Goal: Task Accomplishment & Management: Manage account settings

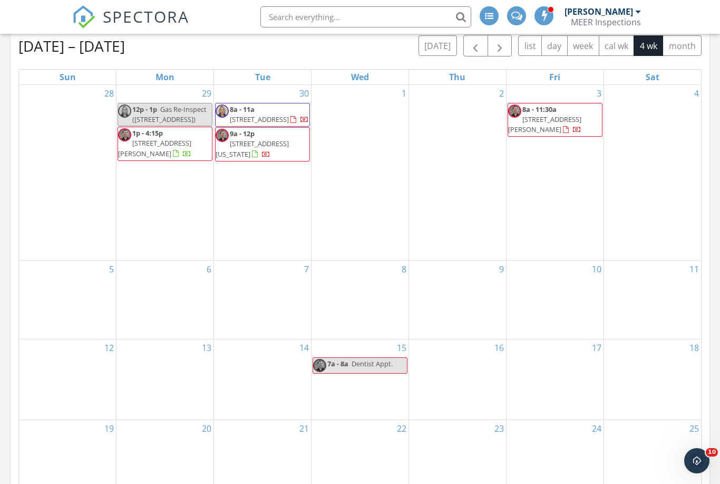
scroll to position [484, 0]
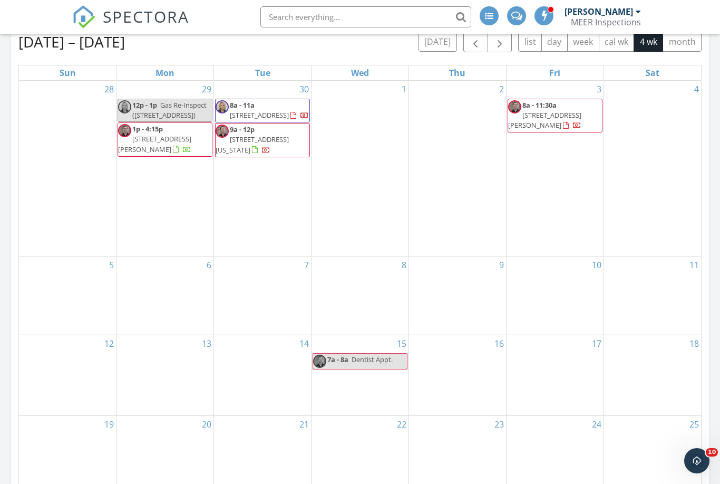
click at [249, 190] on div "30 8a - 11a 4106 Courageous Ln, Galveston 77554 9a - 12p 28903 Texas Sparrow Ln…" at bounding box center [262, 168] width 97 height 175
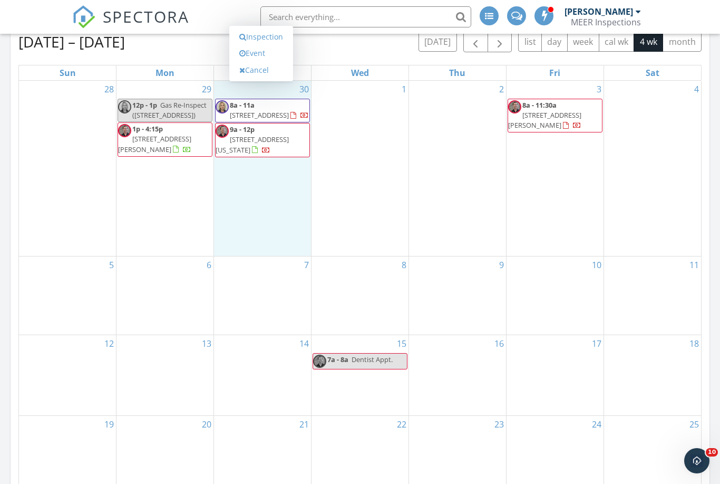
click at [277, 35] on link "Inspection" at bounding box center [261, 36] width 54 height 17
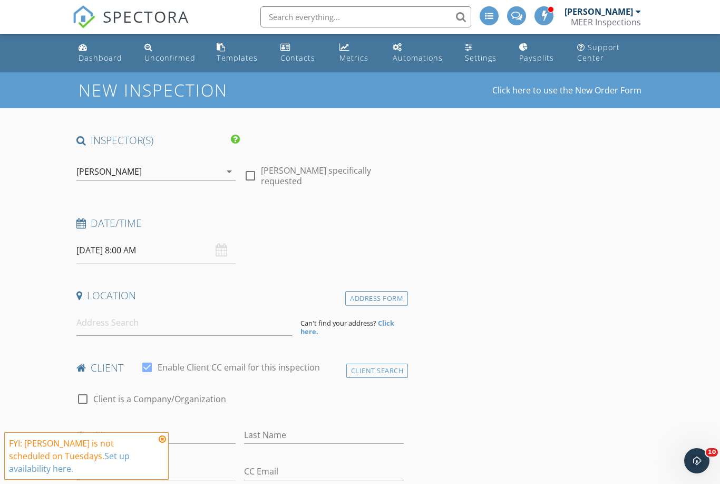
click at [223, 169] on icon "arrow_drop_down" at bounding box center [229, 171] width 13 height 13
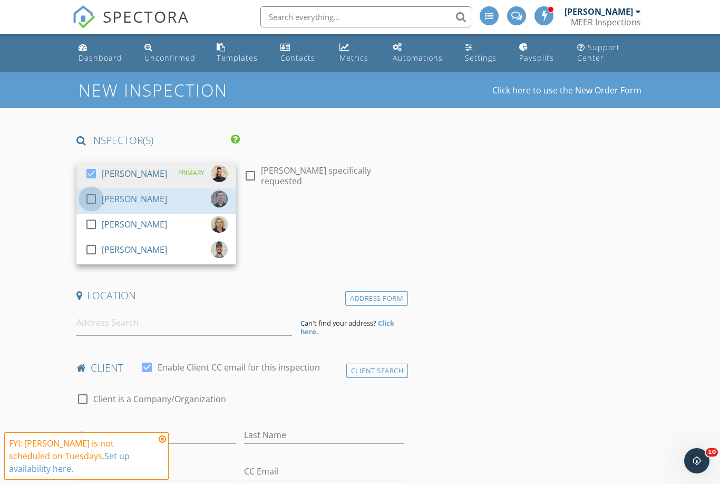
click at [94, 203] on div at bounding box center [91, 199] width 18 height 18
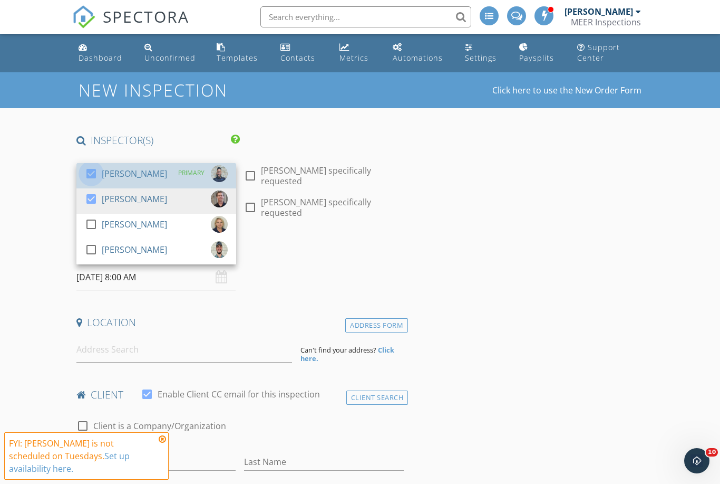
click at [99, 177] on div at bounding box center [91, 174] width 18 height 18
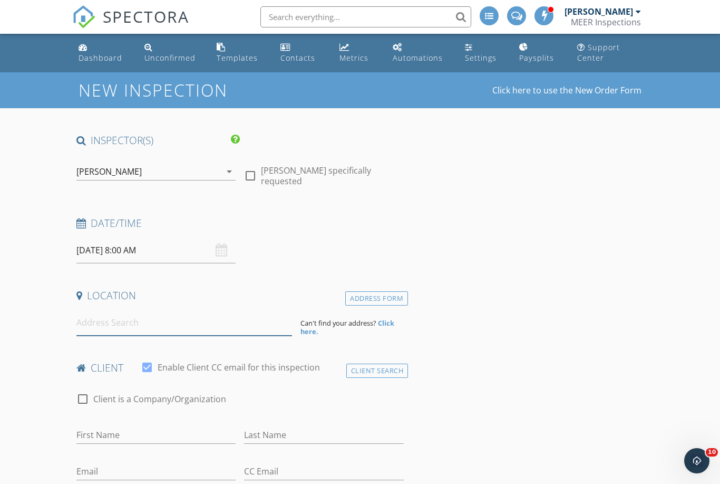
click at [142, 321] on input at bounding box center [184, 323] width 216 height 26
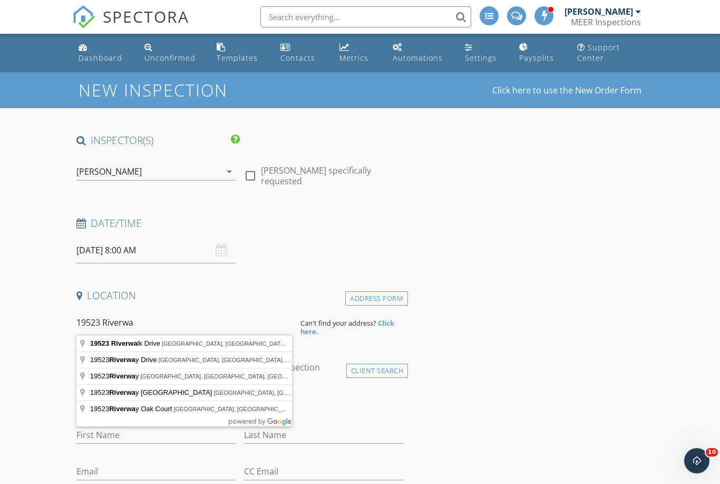
type input "19523 Riverwalk Drive, Porter, TX, USA"
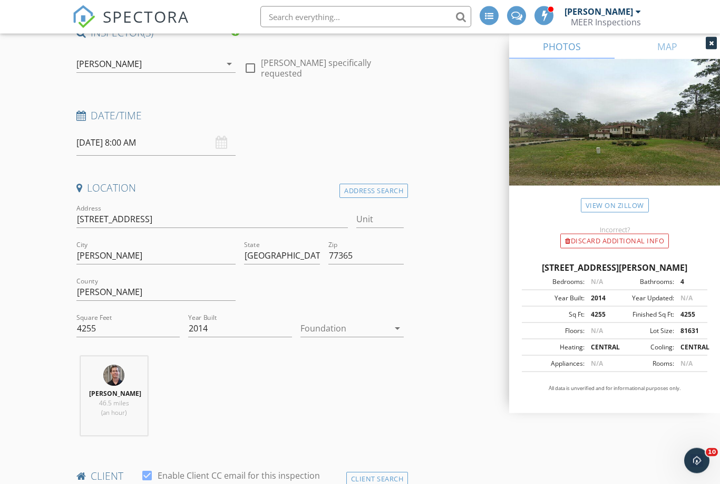
scroll to position [108, 0]
click at [367, 327] on div at bounding box center [345, 328] width 89 height 17
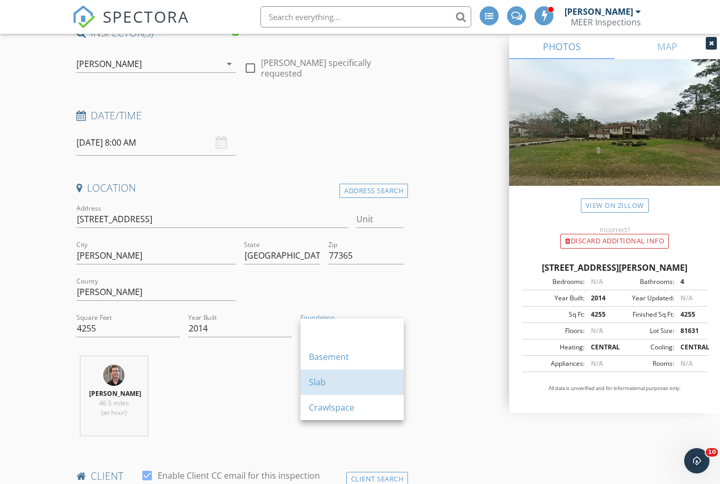
click at [325, 380] on div "Slab" at bounding box center [352, 381] width 86 height 13
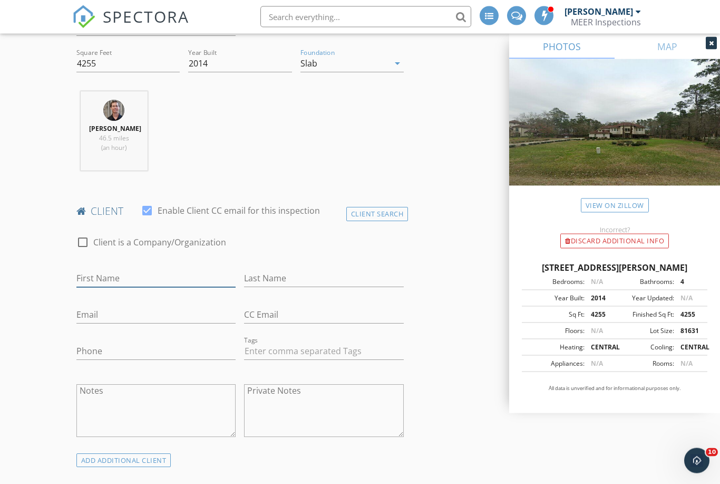
click at [171, 270] on input "First Name" at bounding box center [156, 278] width 160 height 17
type input "Geysu"
type input "Gurpinar"
type input "[EMAIL_ADDRESS][DOMAIN_NAME]"
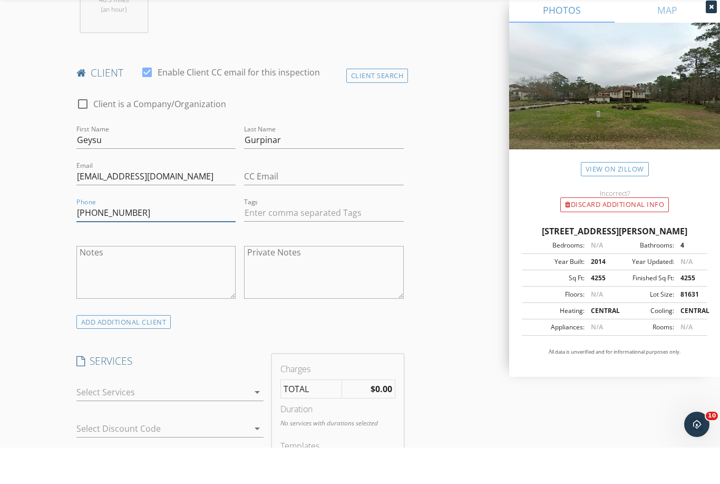
scroll to position [474, 0]
type input "[PHONE_NUMBER]"
click at [156, 420] on div at bounding box center [162, 428] width 173 height 17
click at [168, 420] on div "Platinum Home Inspection Package Home, Termite, Sewer Scope and Mold Inspection…" at bounding box center [179, 440] width 152 height 40
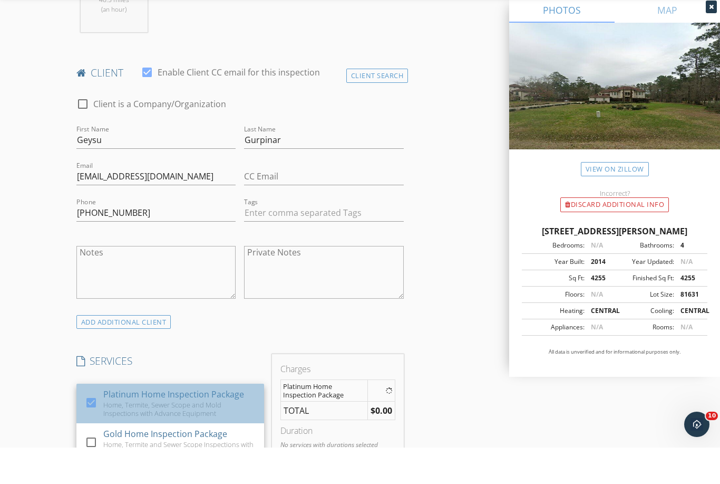
scroll to position [511, 0]
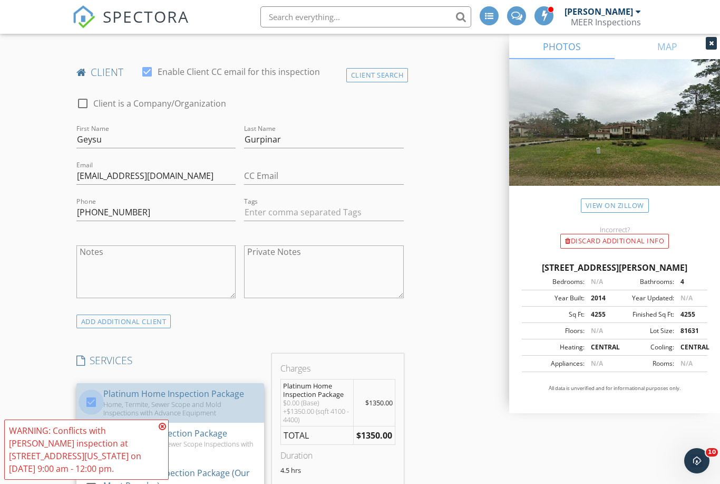
click at [90, 397] on div at bounding box center [91, 402] width 18 height 18
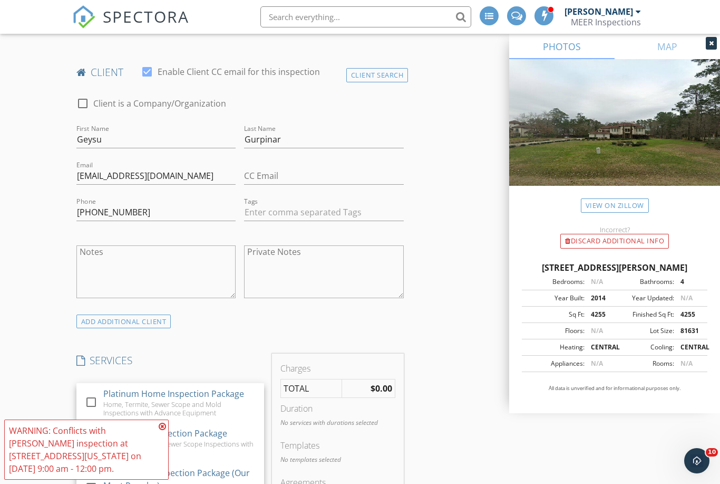
click at [159, 430] on icon at bounding box center [162, 426] width 7 height 8
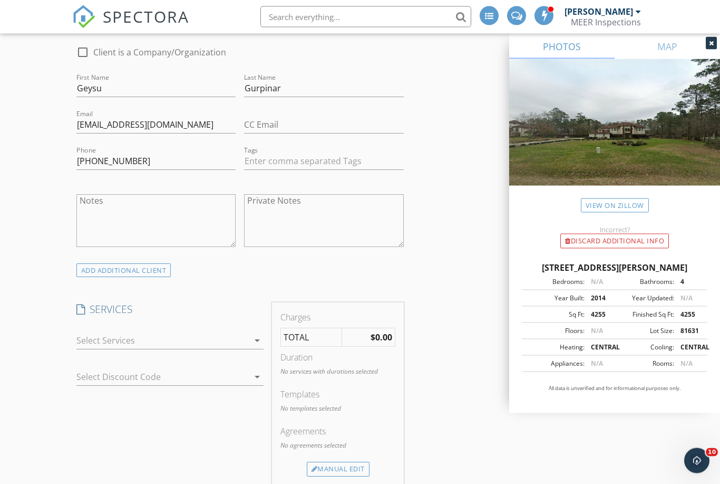
click at [86, 335] on div at bounding box center [162, 340] width 173 height 17
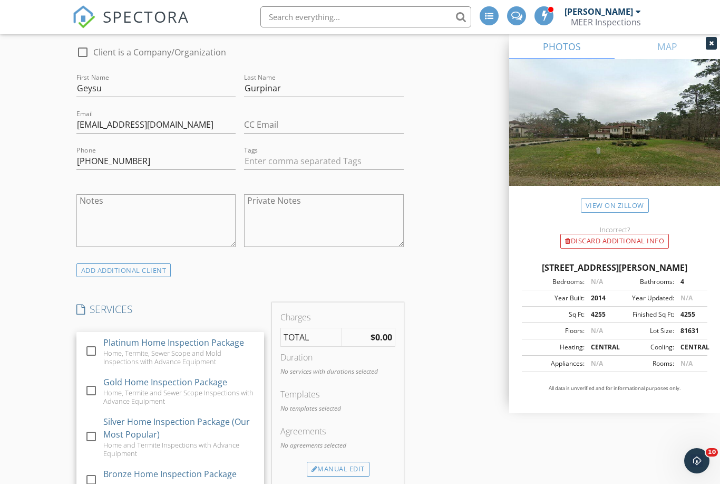
click at [96, 433] on div at bounding box center [91, 436] width 18 height 18
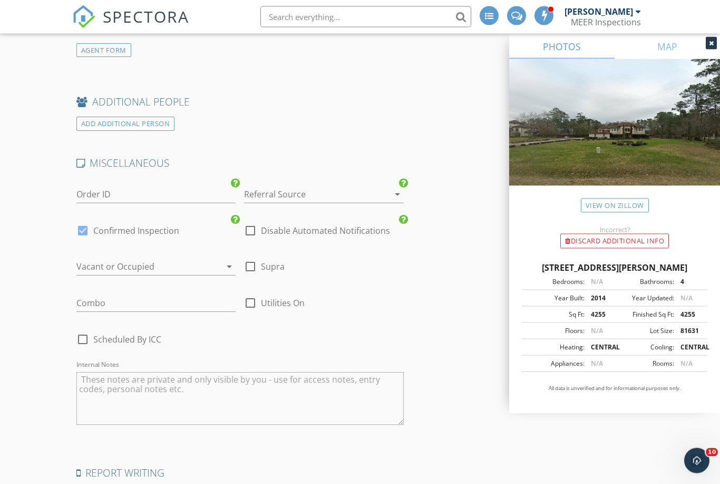
scroll to position [1454, 0]
click at [254, 229] on div at bounding box center [251, 230] width 18 height 18
checkbox input "true"
click at [81, 228] on div at bounding box center [83, 230] width 18 height 18
checkbox input "false"
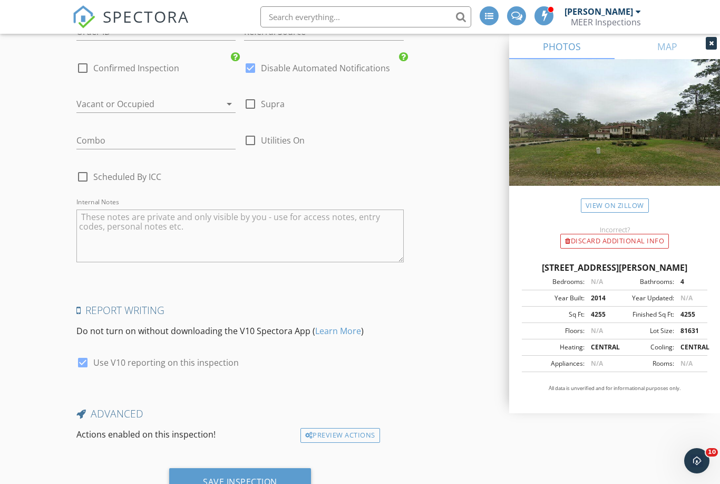
scroll to position [1623, 0]
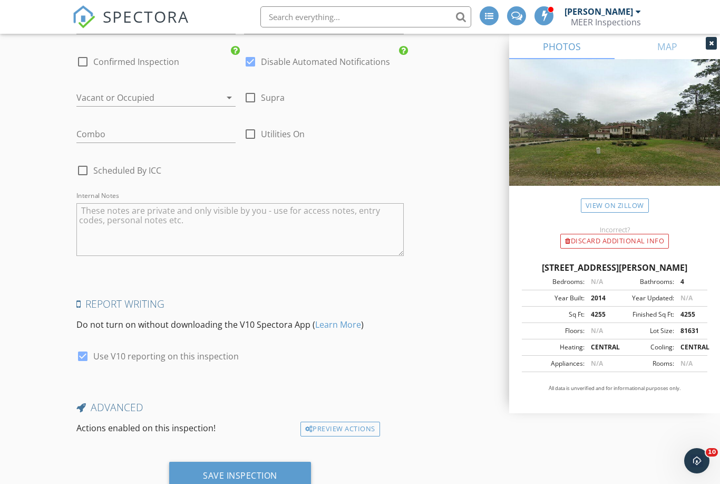
click at [258, 470] on div "Save Inspection" at bounding box center [240, 475] width 74 height 11
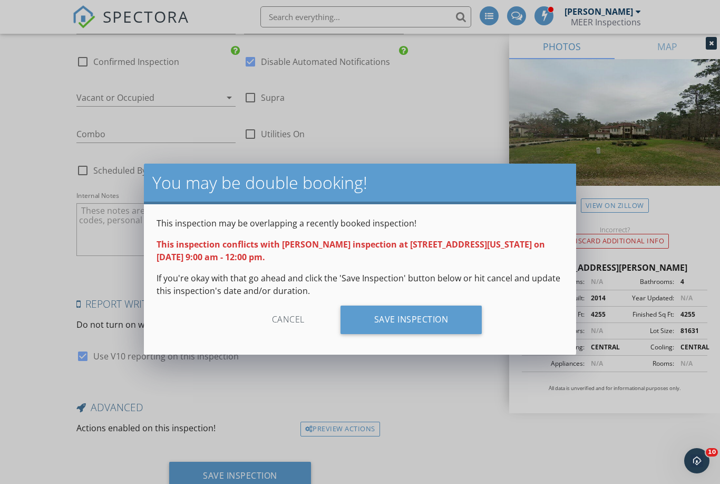
click at [427, 318] on div "Save Inspection" at bounding box center [412, 319] width 142 height 28
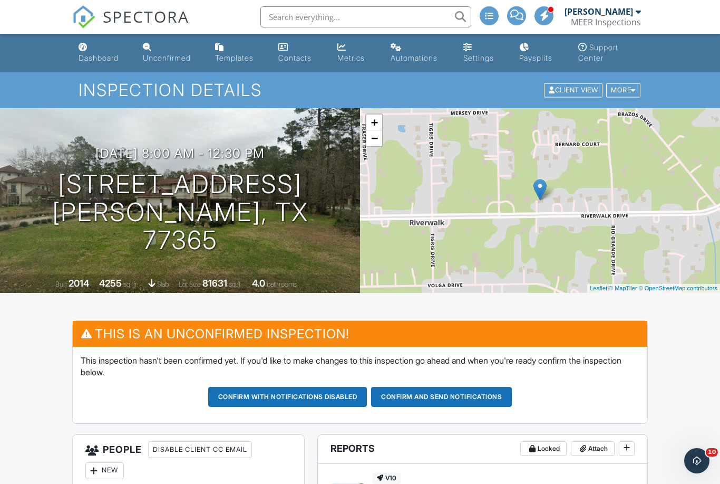
click at [466, 57] on div "Settings" at bounding box center [478, 57] width 31 height 9
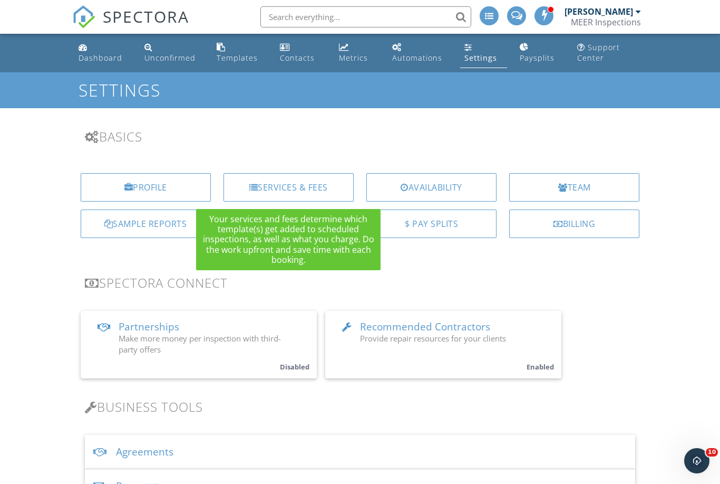
click at [305, 185] on div "Services & Fees" at bounding box center [289, 187] width 130 height 28
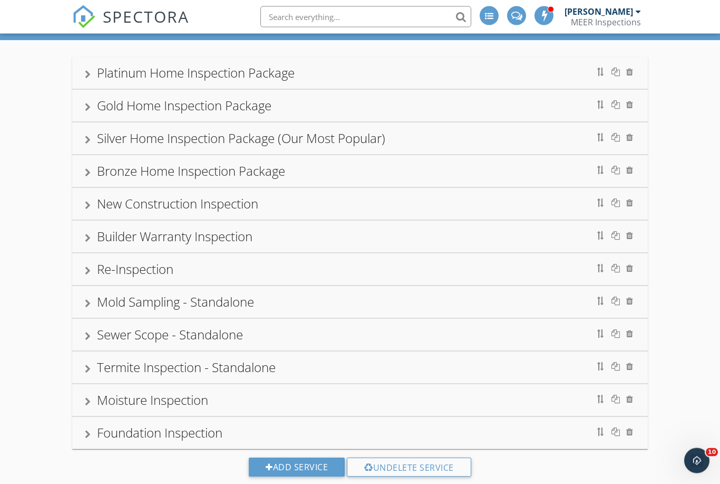
scroll to position [72, 0]
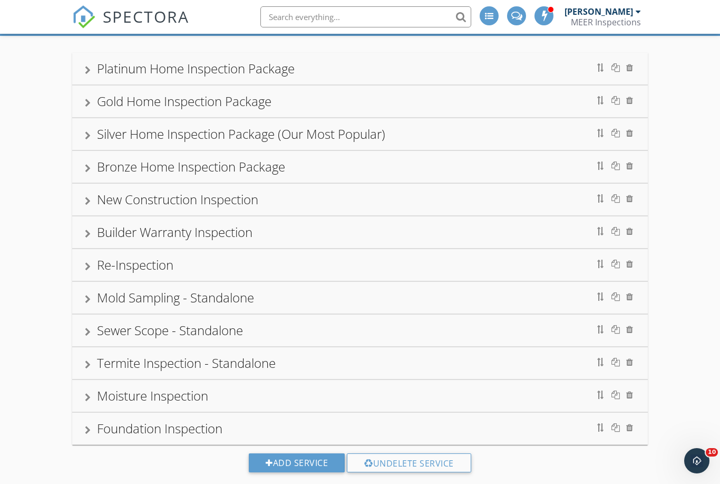
click at [292, 460] on div "Add Service" at bounding box center [297, 462] width 96 height 19
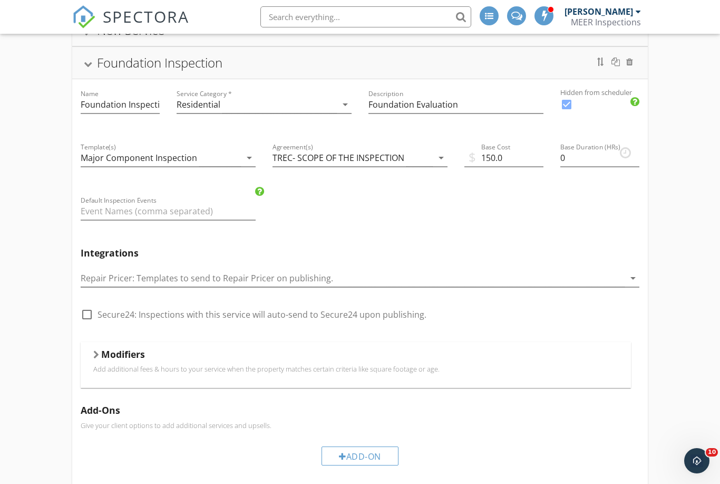
click at [114, 69] on div "Foundation Inspection" at bounding box center [159, 62] width 125 height 17
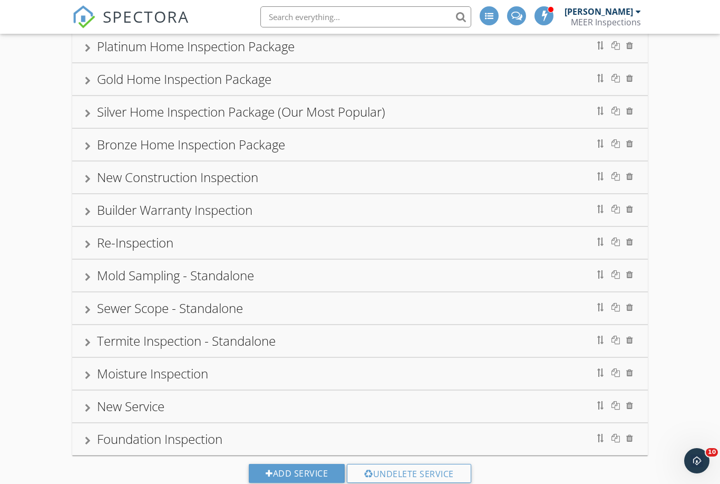
scroll to position [92, 0]
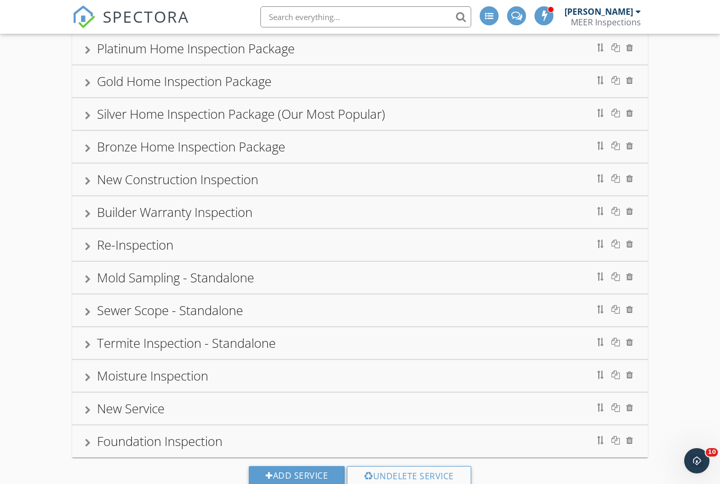
click at [301, 462] on div "Add Service Undelete Service" at bounding box center [360, 479] width 720 height 44
click at [295, 478] on div "Add Service" at bounding box center [297, 475] width 96 height 19
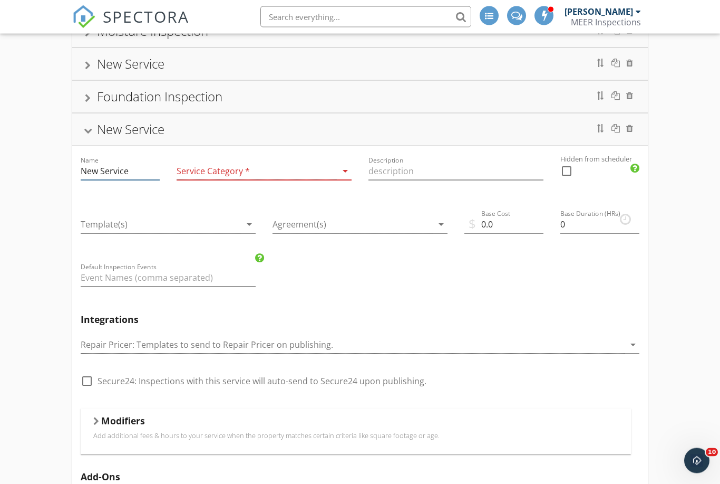
click at [91, 176] on input "New Service" at bounding box center [120, 171] width 79 height 17
click at [131, 173] on input "New Service" at bounding box center [120, 171] width 79 height 17
type input "N"
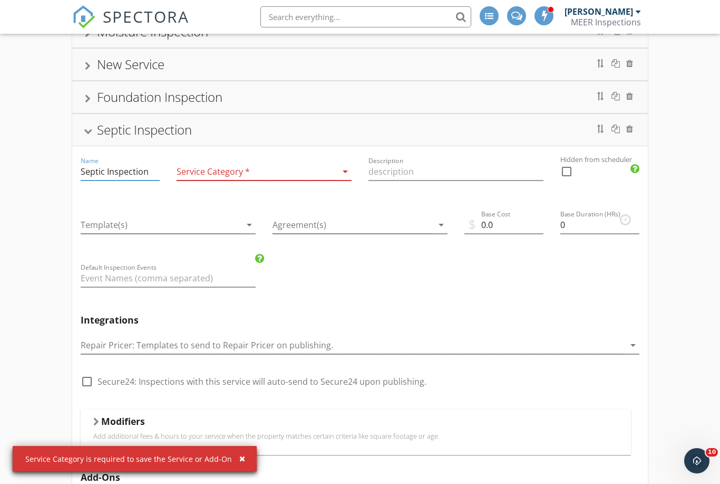
scroll to position [436, 1]
type input "Septic Inspection"
click at [195, 177] on div at bounding box center [256, 171] width 160 height 17
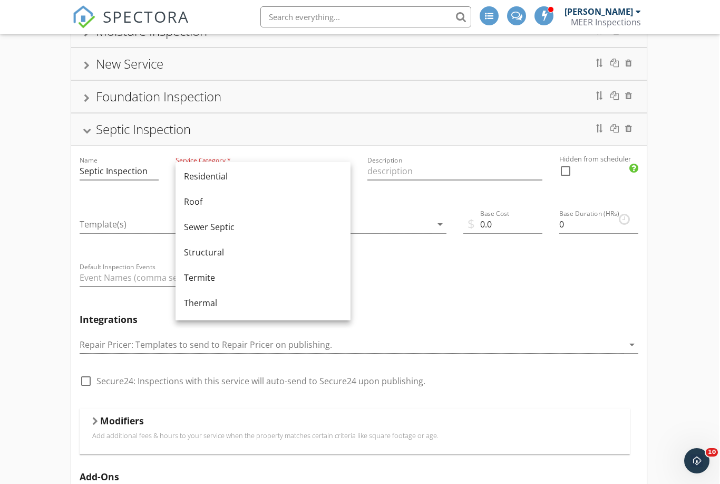
scroll to position [533, 0]
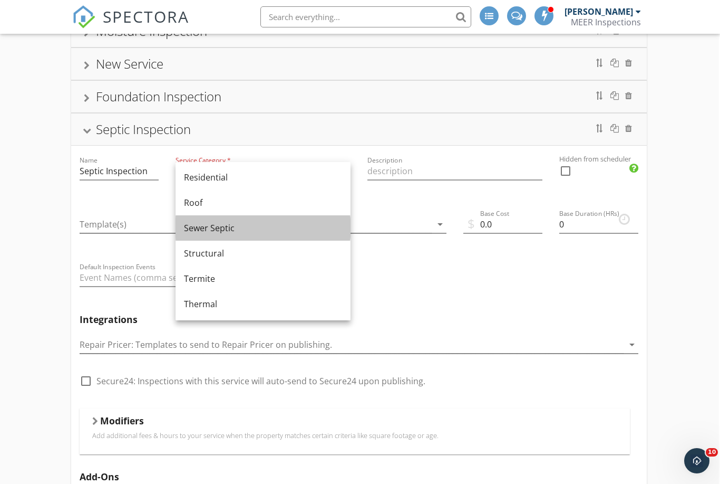
click at [223, 229] on div "Sewer Septic" at bounding box center [263, 227] width 158 height 13
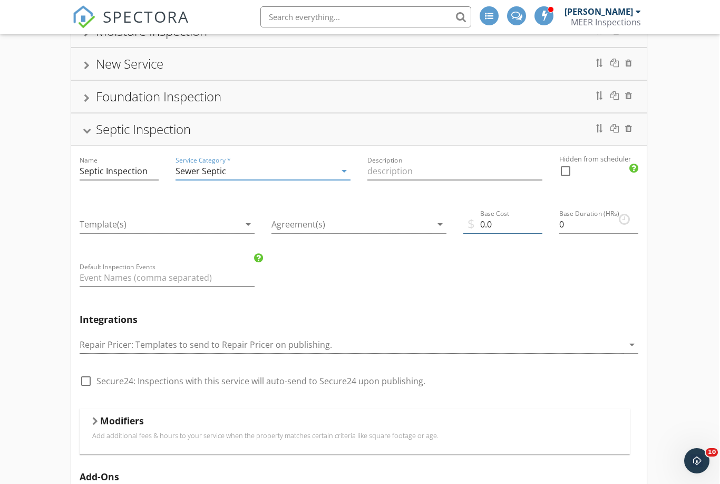
click at [494, 226] on input "0.0" at bounding box center [502, 224] width 79 height 17
type input "0"
click at [100, 129] on div "Septic Inspection" at bounding box center [143, 128] width 95 height 17
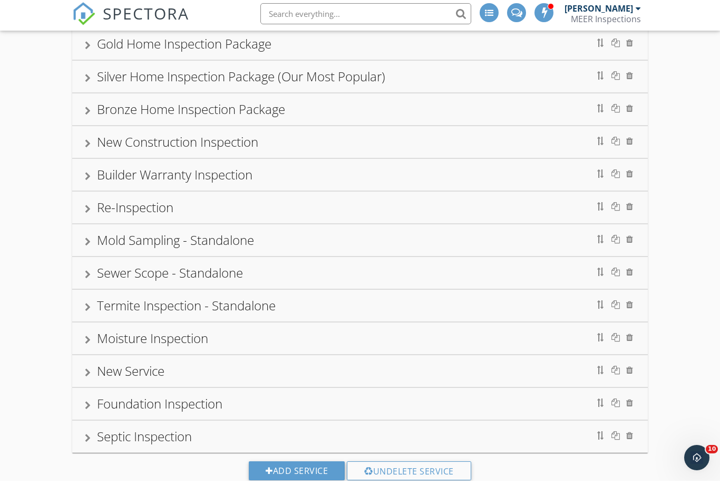
scroll to position [125, 0]
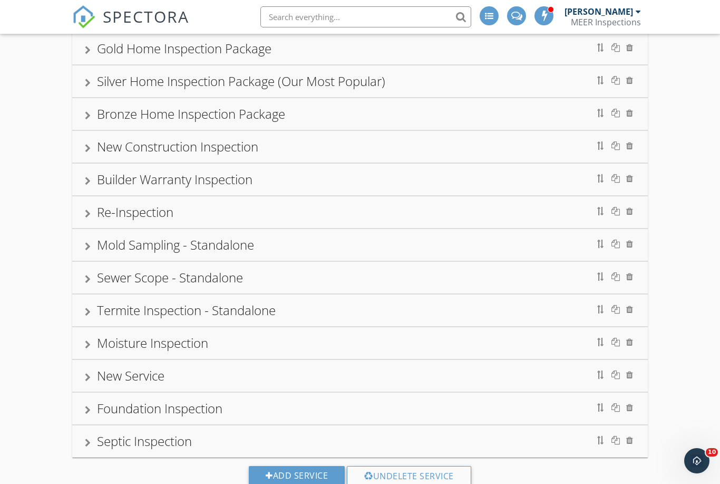
click at [104, 442] on div "Septic Inspection" at bounding box center [144, 440] width 95 height 17
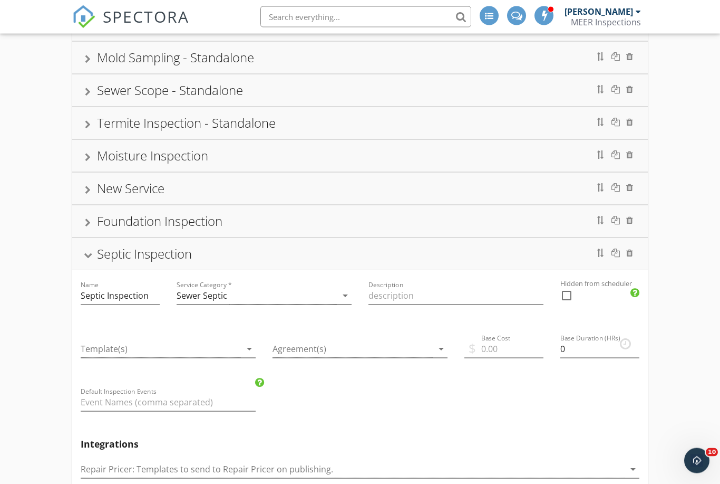
scroll to position [339, 0]
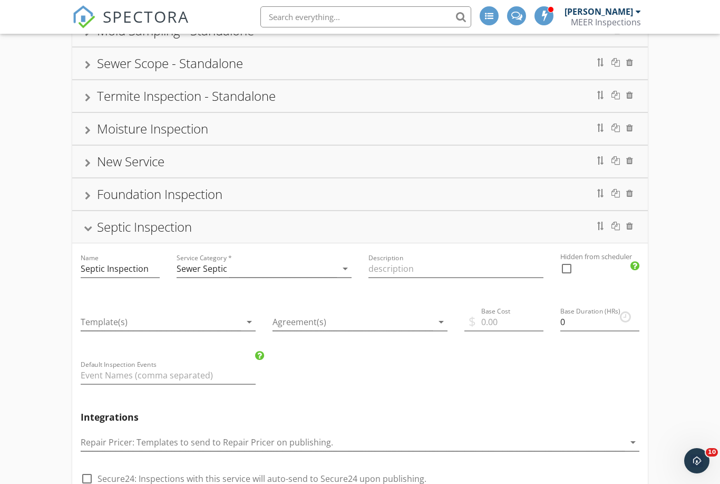
click at [72, 263] on div "Name Septic Inspection" at bounding box center [120, 269] width 96 height 53
click at [76, 266] on div "Name Septic Inspection" at bounding box center [120, 269] width 96 height 53
click at [82, 269] on input "Septic Inspection" at bounding box center [120, 268] width 79 height 17
type input "Aerobic Septic Inspection"
click at [100, 234] on div "Aerobic Septic Inspection" at bounding box center [167, 226] width 140 height 17
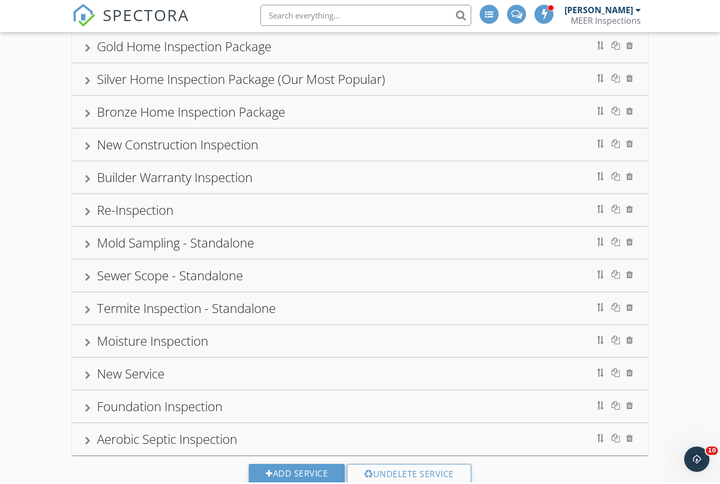
scroll to position [125, 0]
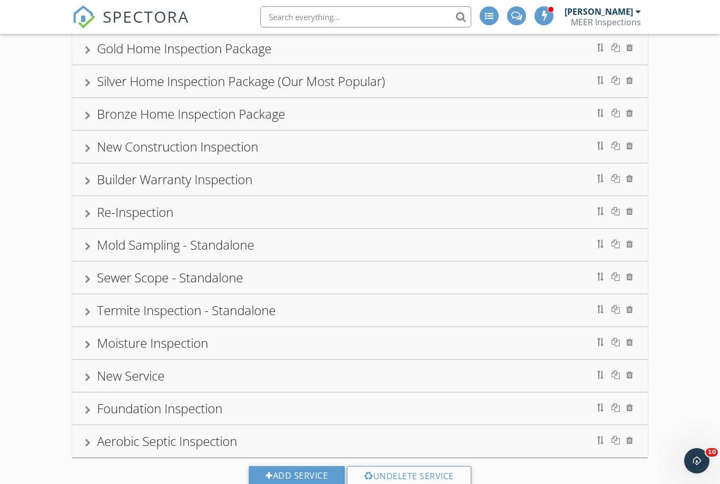
click at [113, 436] on div "Aerobic Septic Inspection" at bounding box center [167, 440] width 140 height 17
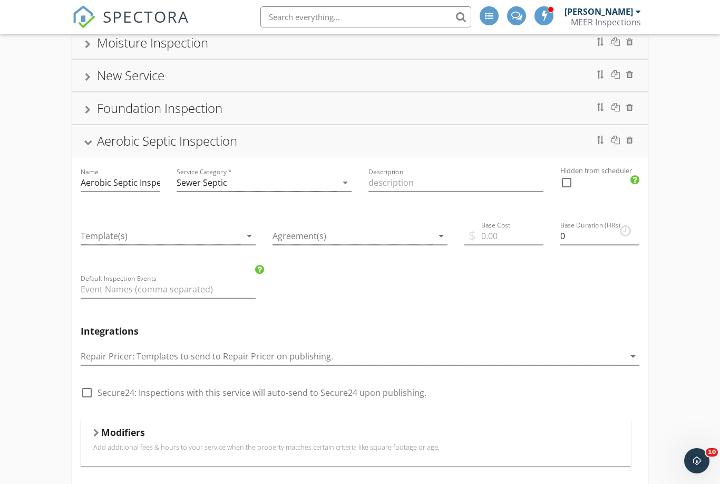
scroll to position [424, 0]
click at [497, 236] on input "Base Cost" at bounding box center [504, 236] width 79 height 17
type input "220"
click at [667, 286] on div "Platinum Home Inspection Package Gold Home Inspection Package Silver Home Inspe…" at bounding box center [360, 224] width 720 height 1081
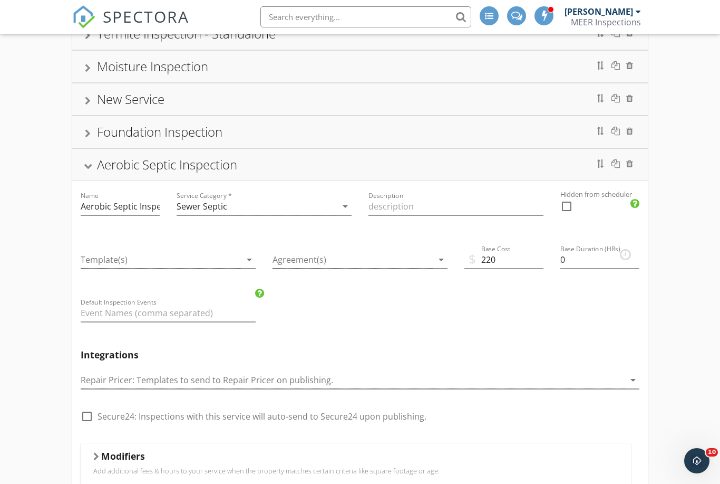
scroll to position [399, 0]
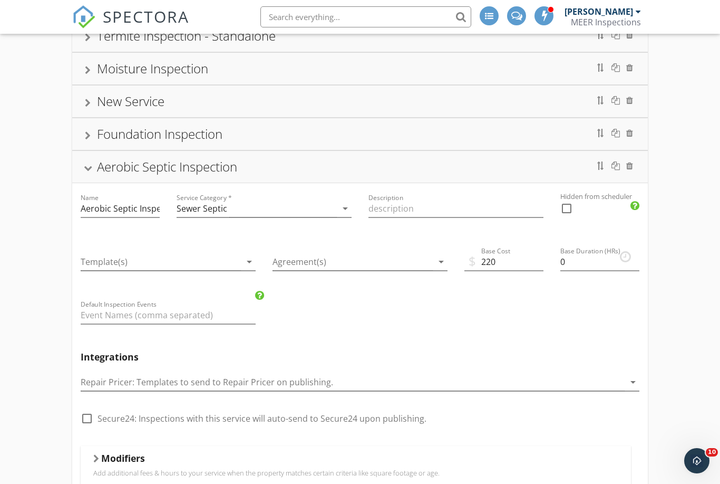
click at [84, 168] on div at bounding box center [87, 168] width 8 height 6
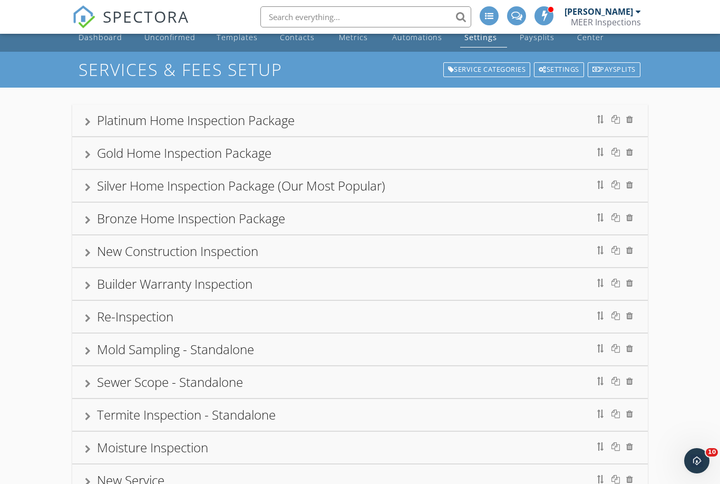
scroll to position [0, 0]
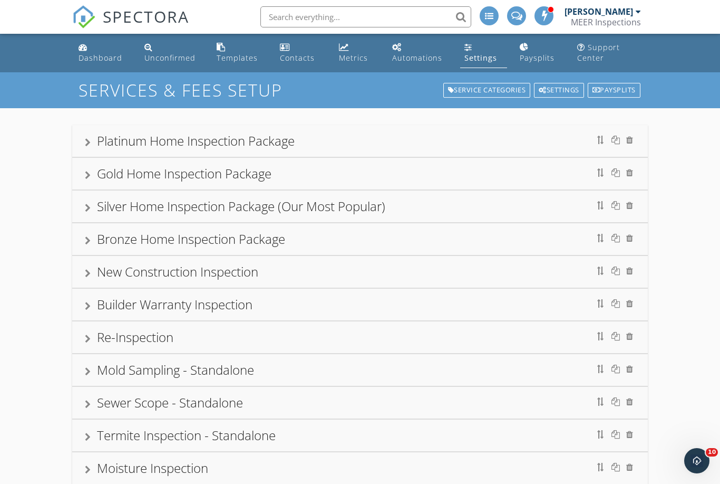
click at [90, 60] on div "Dashboard" at bounding box center [101, 58] width 44 height 10
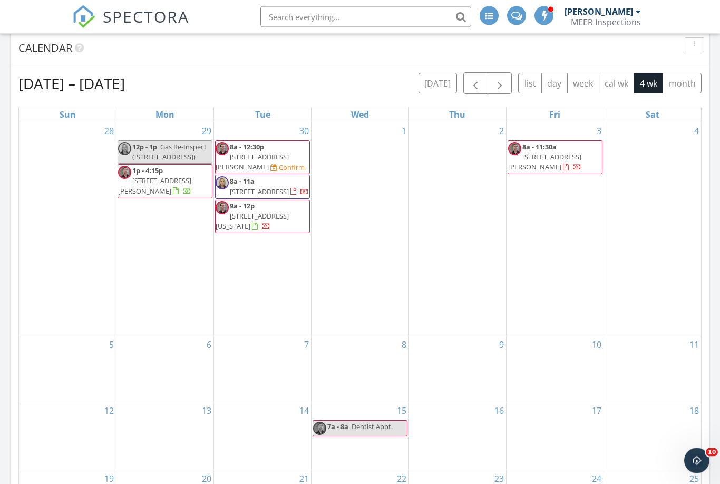
scroll to position [442, 0]
click at [155, 227] on div "29 12p - 1p Gas Re-Inspect ([STREET_ADDRESS]) 1p - 4:15p [STREET_ADDRESS]" at bounding box center [165, 228] width 97 height 213
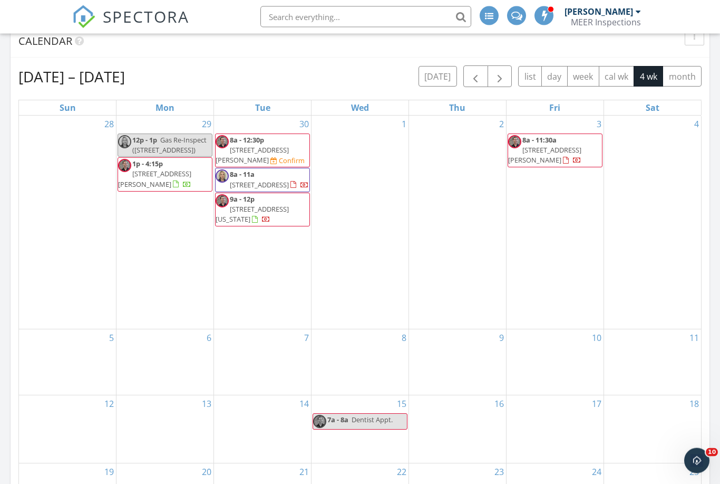
scroll to position [450, 0]
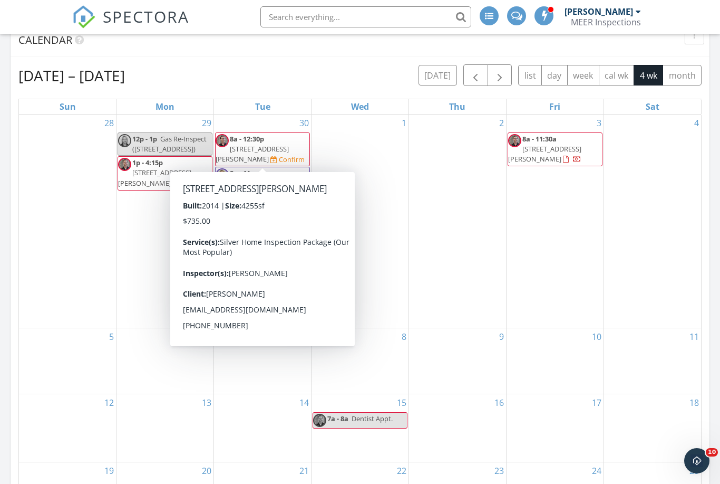
click at [267, 149] on span "[STREET_ADDRESS][PERSON_NAME]" at bounding box center [252, 154] width 73 height 20
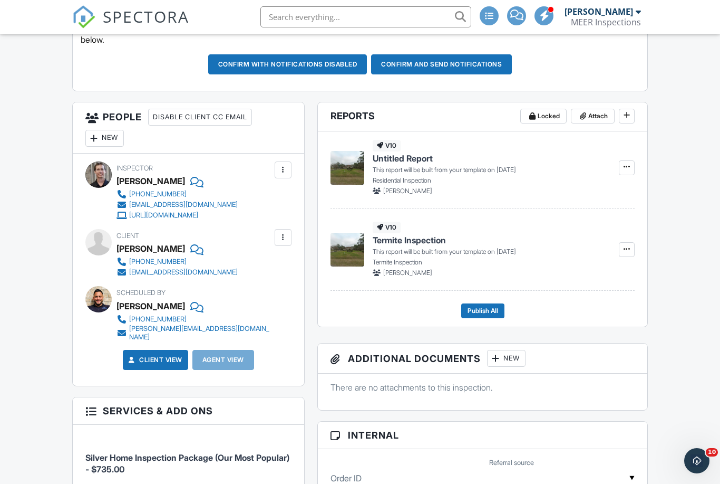
click at [98, 140] on div at bounding box center [94, 138] width 11 height 11
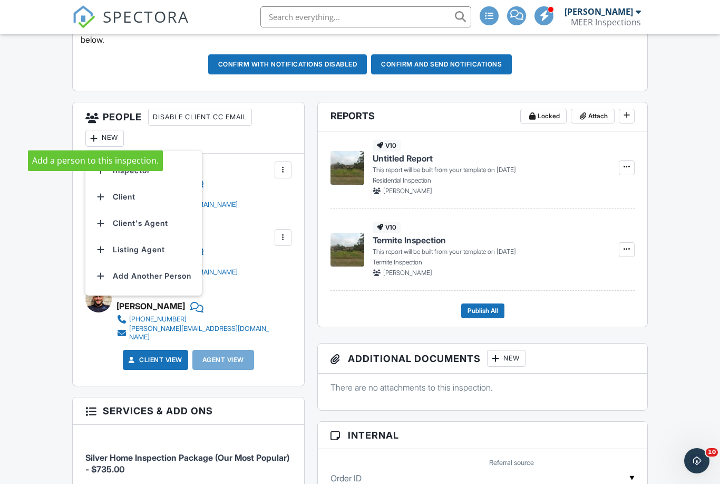
click at [117, 225] on li "Client's Agent" at bounding box center [144, 223] width 104 height 26
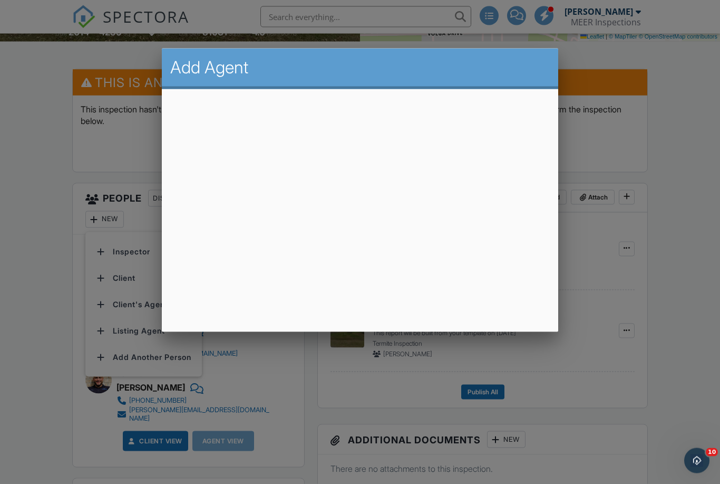
scroll to position [252, 0]
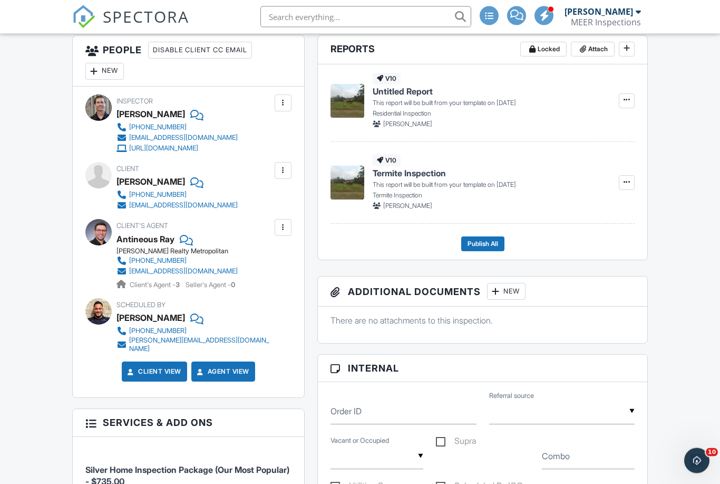
scroll to position [400, 0]
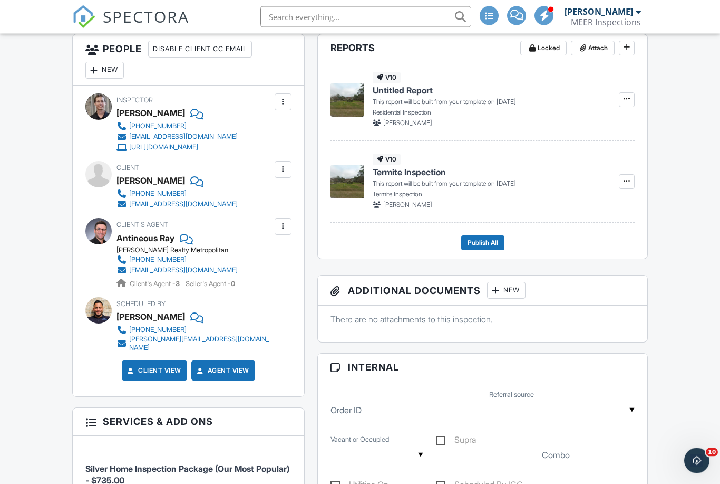
click at [185, 47] on div "Disable Client CC Email" at bounding box center [200, 49] width 104 height 17
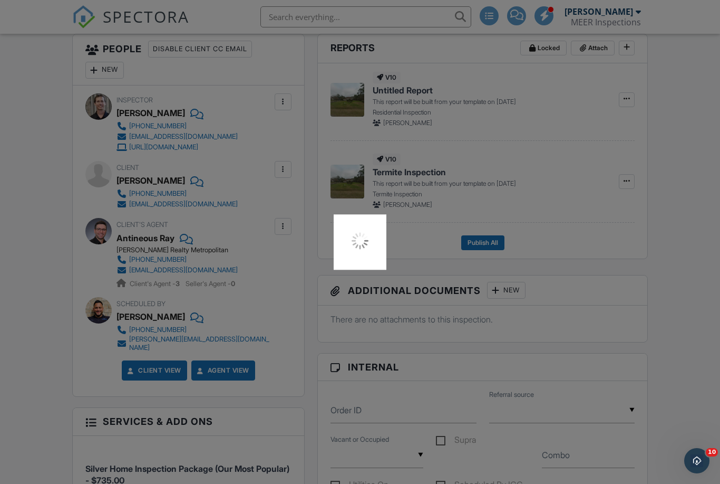
click at [45, 168] on div at bounding box center [360, 242] width 720 height 484
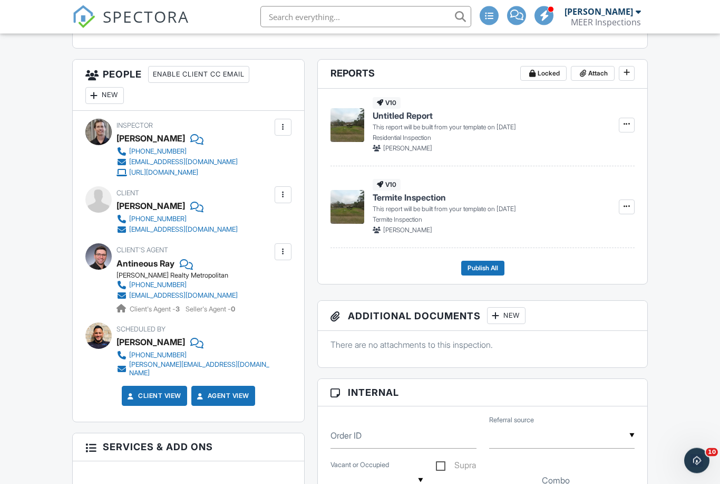
scroll to position [372, 0]
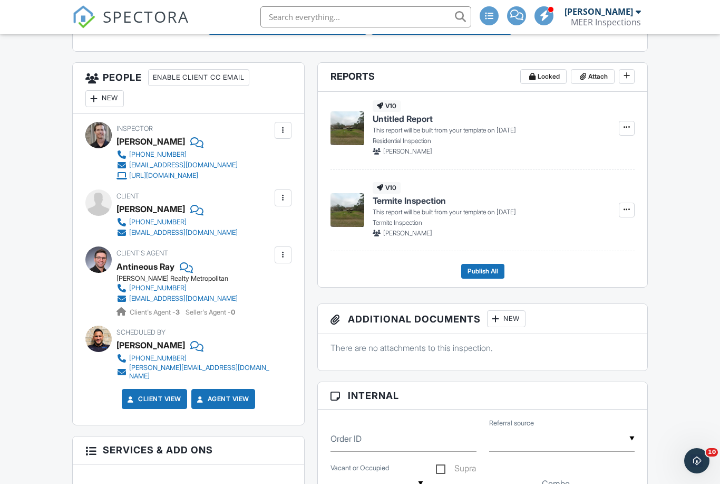
click at [99, 94] on div at bounding box center [94, 98] width 11 height 11
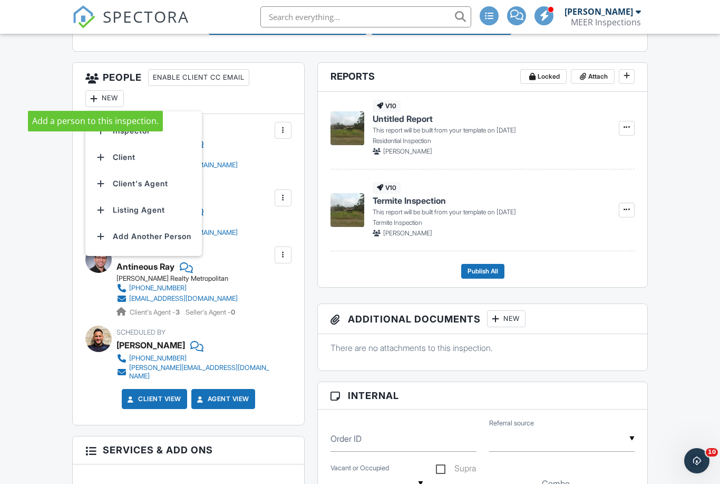
click at [140, 213] on li "Listing Agent" at bounding box center [144, 210] width 104 height 26
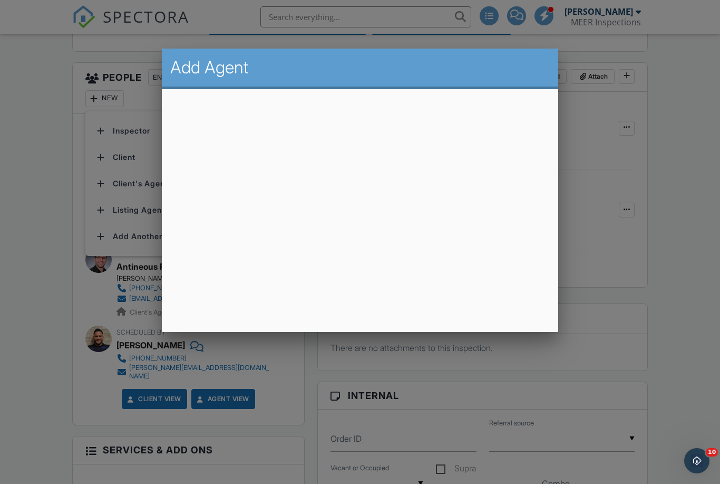
click at [707, 230] on div at bounding box center [360, 249] width 720 height 604
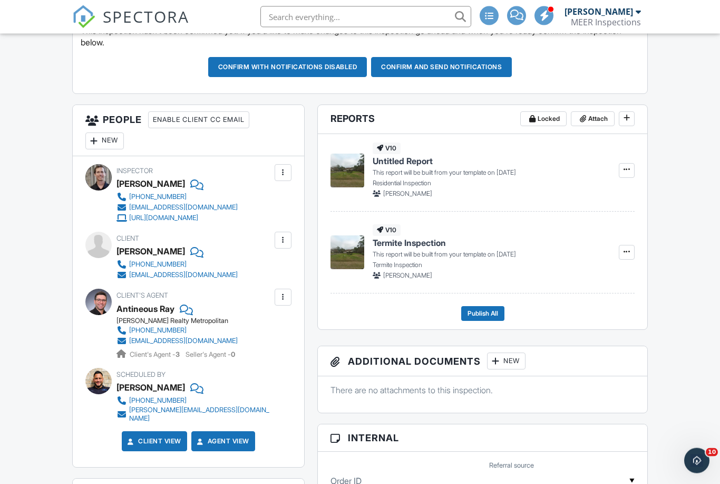
scroll to position [324, 0]
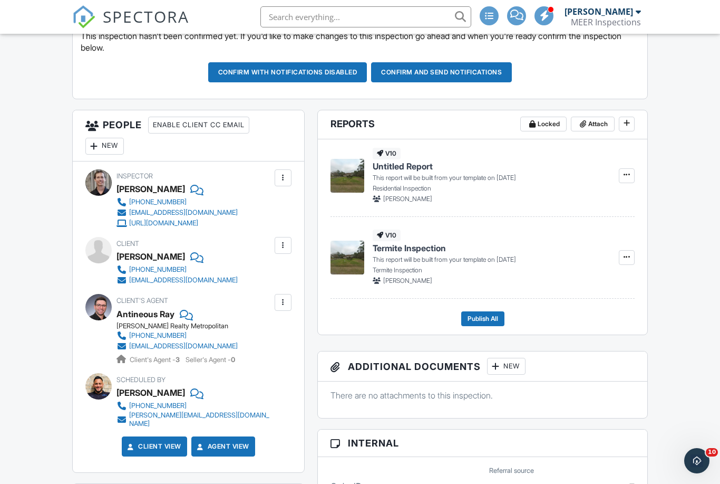
click at [99, 142] on div at bounding box center [94, 146] width 11 height 11
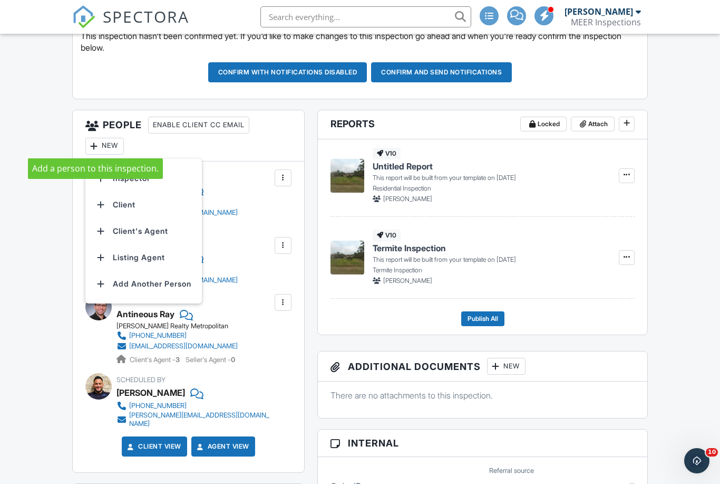
click at [117, 256] on li "Listing Agent" at bounding box center [144, 257] width 104 height 26
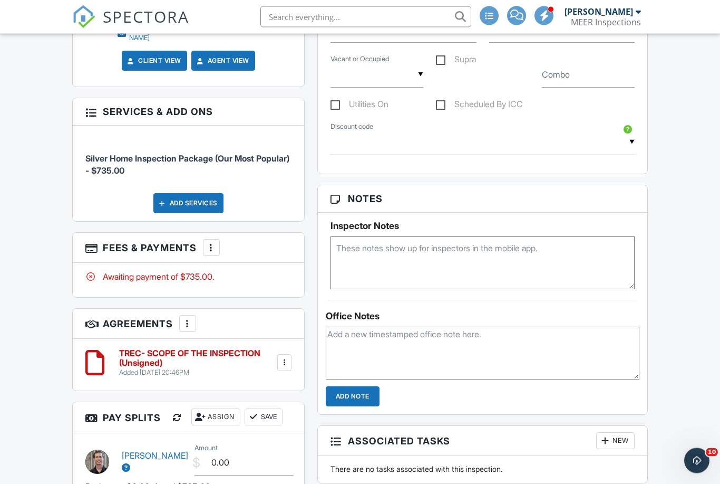
scroll to position [783, 0]
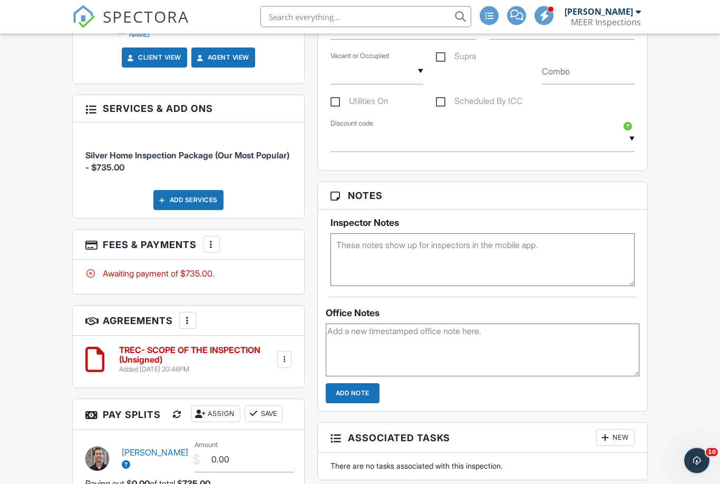
click at [209, 239] on div at bounding box center [211, 244] width 11 height 11
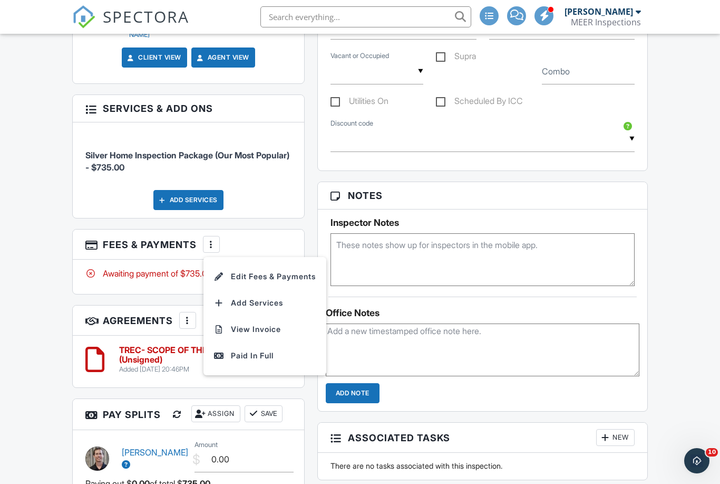
click at [223, 297] on div at bounding box center [219, 302] width 11 height 11
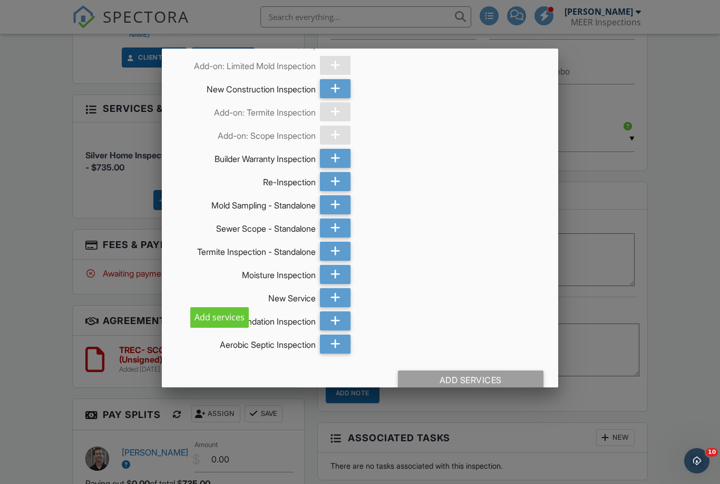
scroll to position [536, 0]
click at [335, 347] on icon at bounding box center [336, 344] width 10 height 19
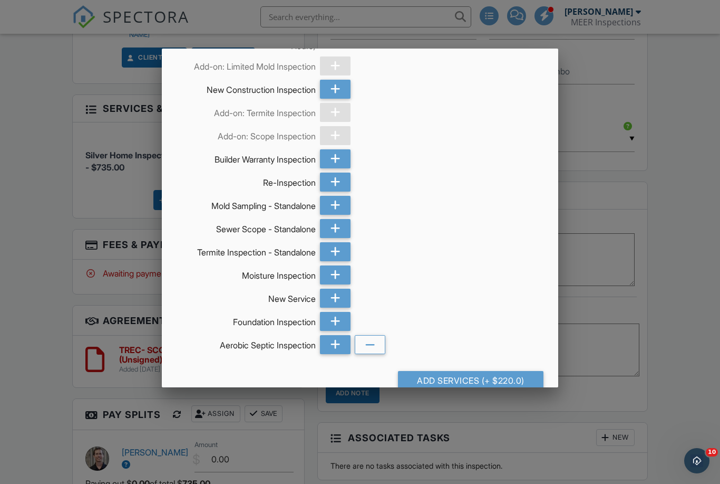
click at [422, 390] on div "Add Services (+ $220.0)" at bounding box center [471, 380] width 146 height 19
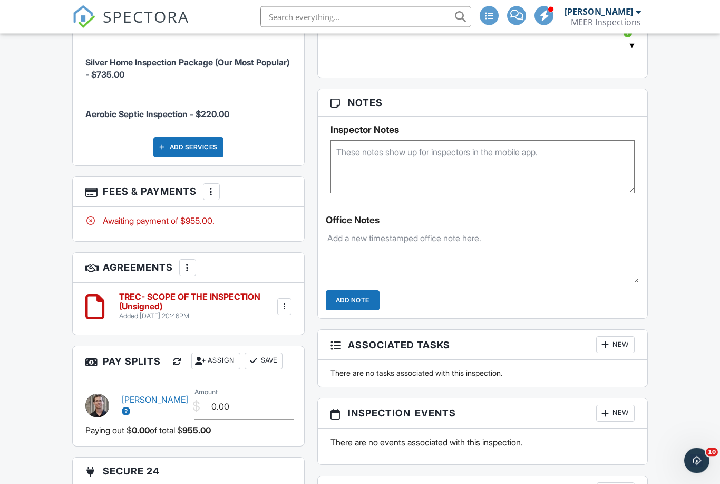
scroll to position [851, 0]
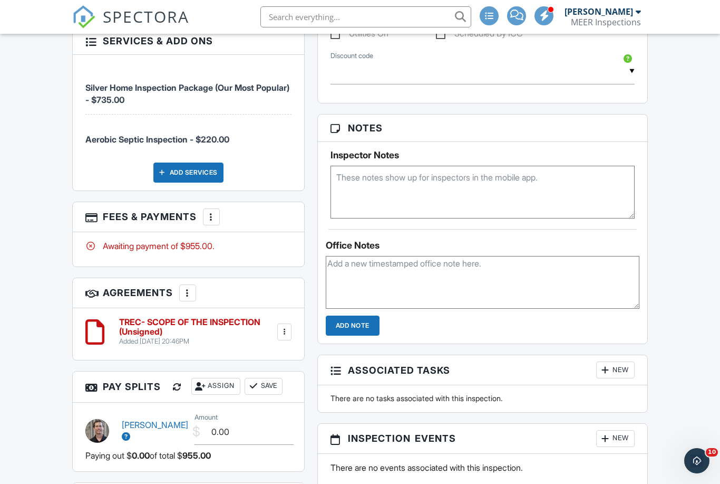
click at [204, 213] on div "More" at bounding box center [211, 216] width 17 height 17
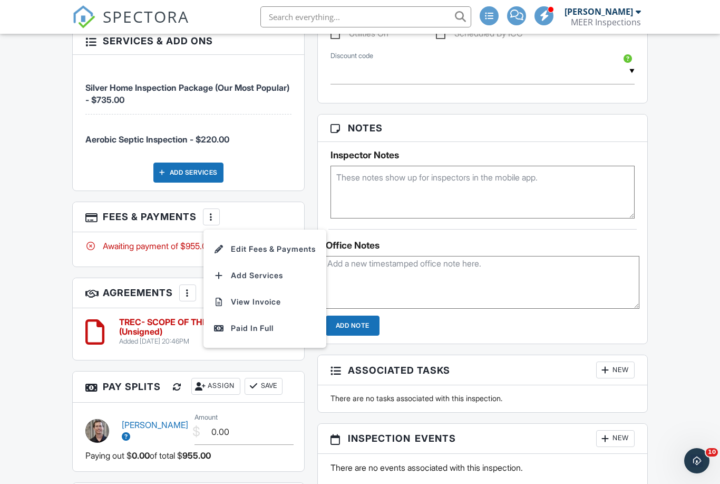
click at [230, 297] on li "View Invoice" at bounding box center [265, 301] width 110 height 26
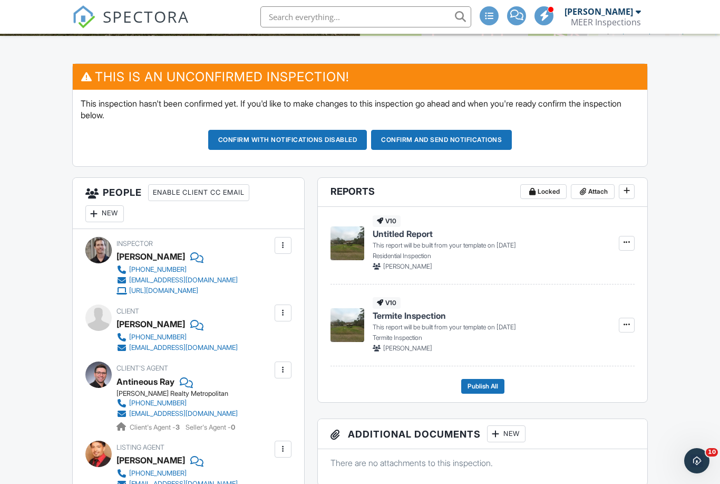
scroll to position [255, 0]
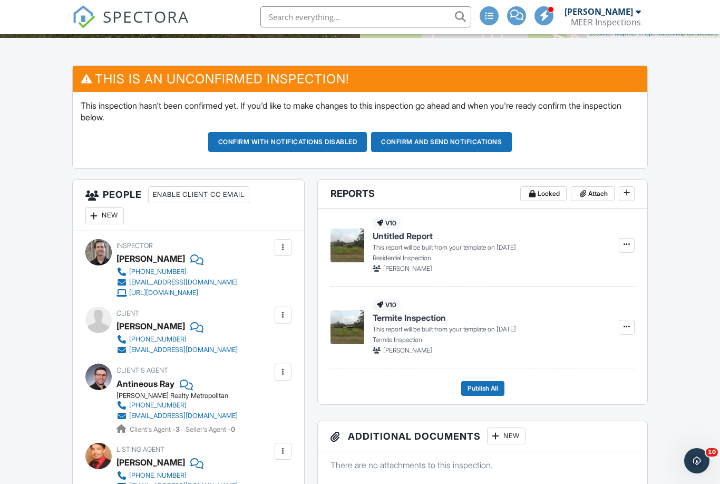
click at [397, 139] on button "Confirm and send notifications" at bounding box center [441, 142] width 141 height 20
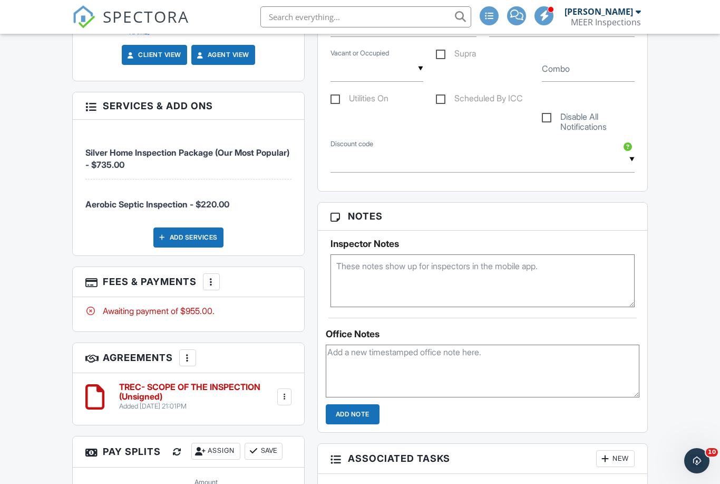
scroll to position [671, 0]
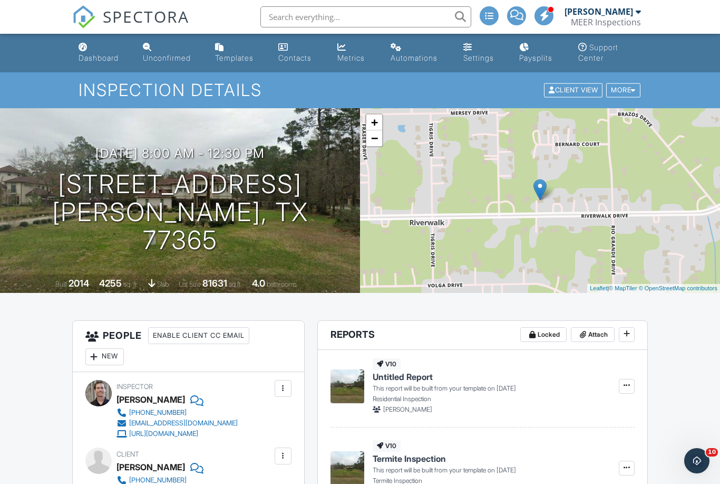
click at [96, 60] on div "Dashboard" at bounding box center [99, 57] width 40 height 9
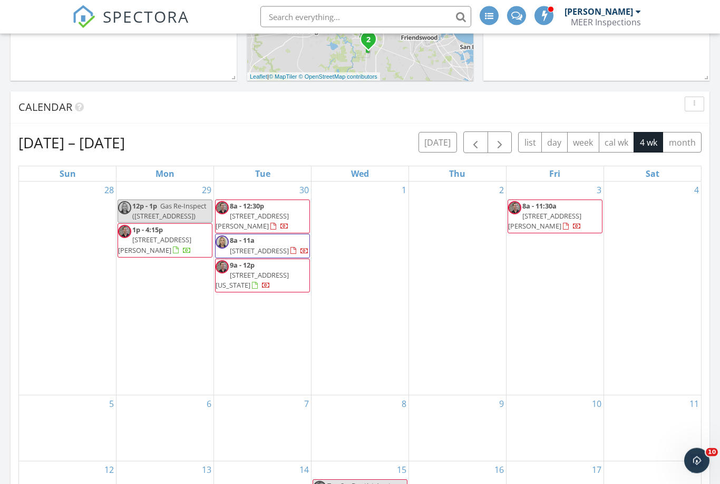
scroll to position [383, 0]
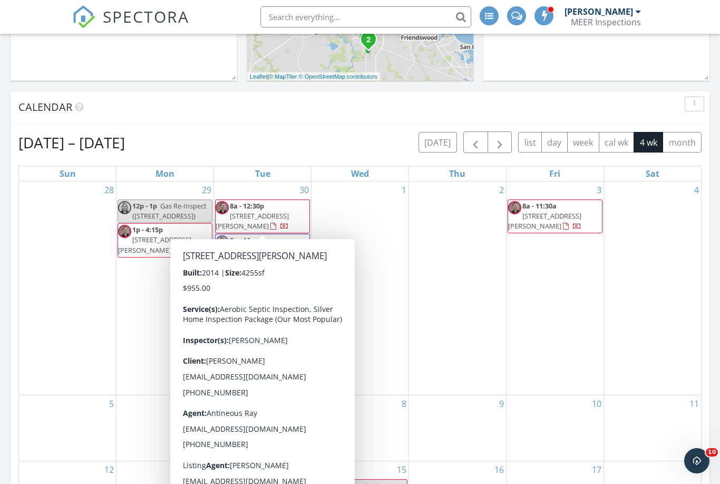
click at [246, 217] on span "[STREET_ADDRESS][PERSON_NAME]" at bounding box center [252, 221] width 73 height 20
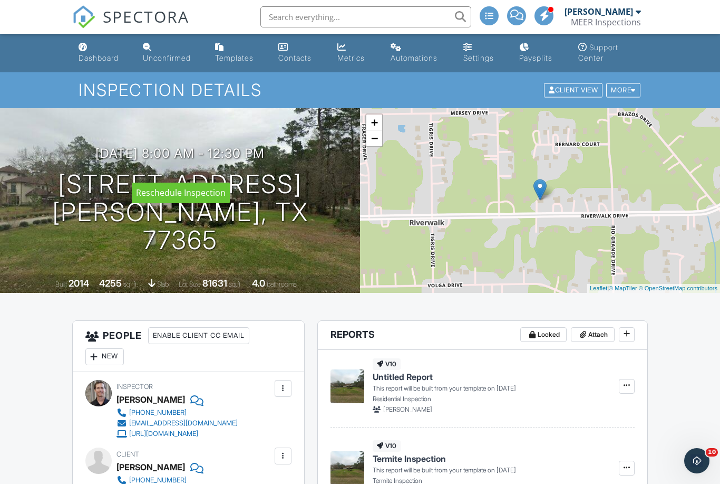
click at [0, 0] on div at bounding box center [0, 0] width 0 height 0
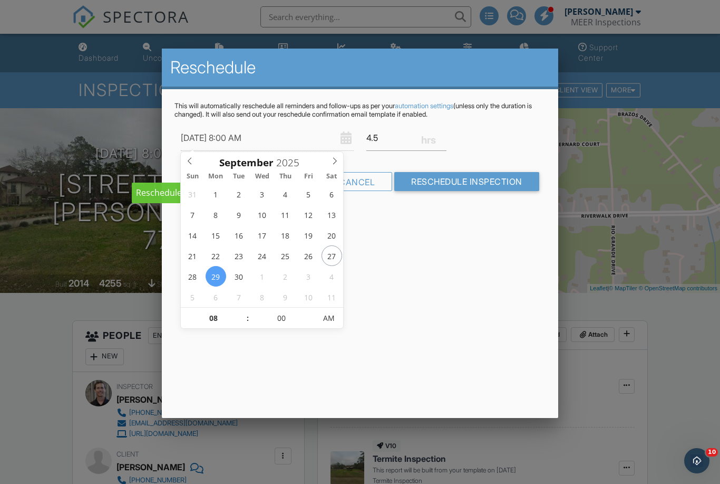
type input "[DATE] 8:00 AM"
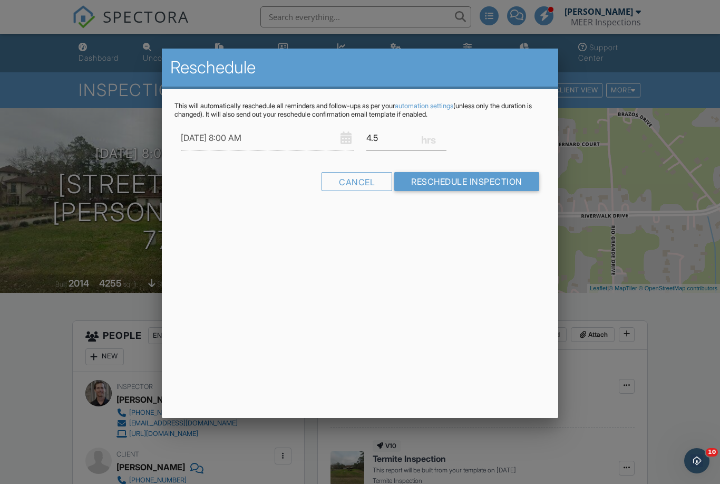
click at [279, 355] on div "Reschedule This will automatically reschedule all reminders and follow-ups as p…" at bounding box center [360, 233] width 396 height 369
click at [463, 184] on input "Reschedule Inspection" at bounding box center [466, 181] width 145 height 19
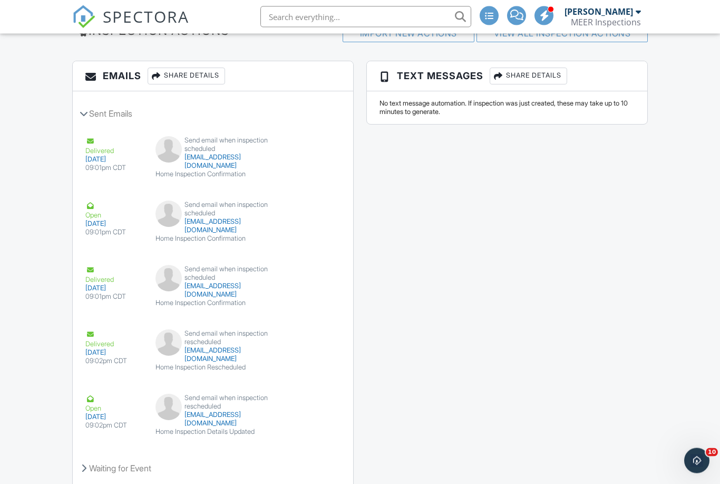
scroll to position [1472, 0]
